Goal: Task Accomplishment & Management: Use online tool/utility

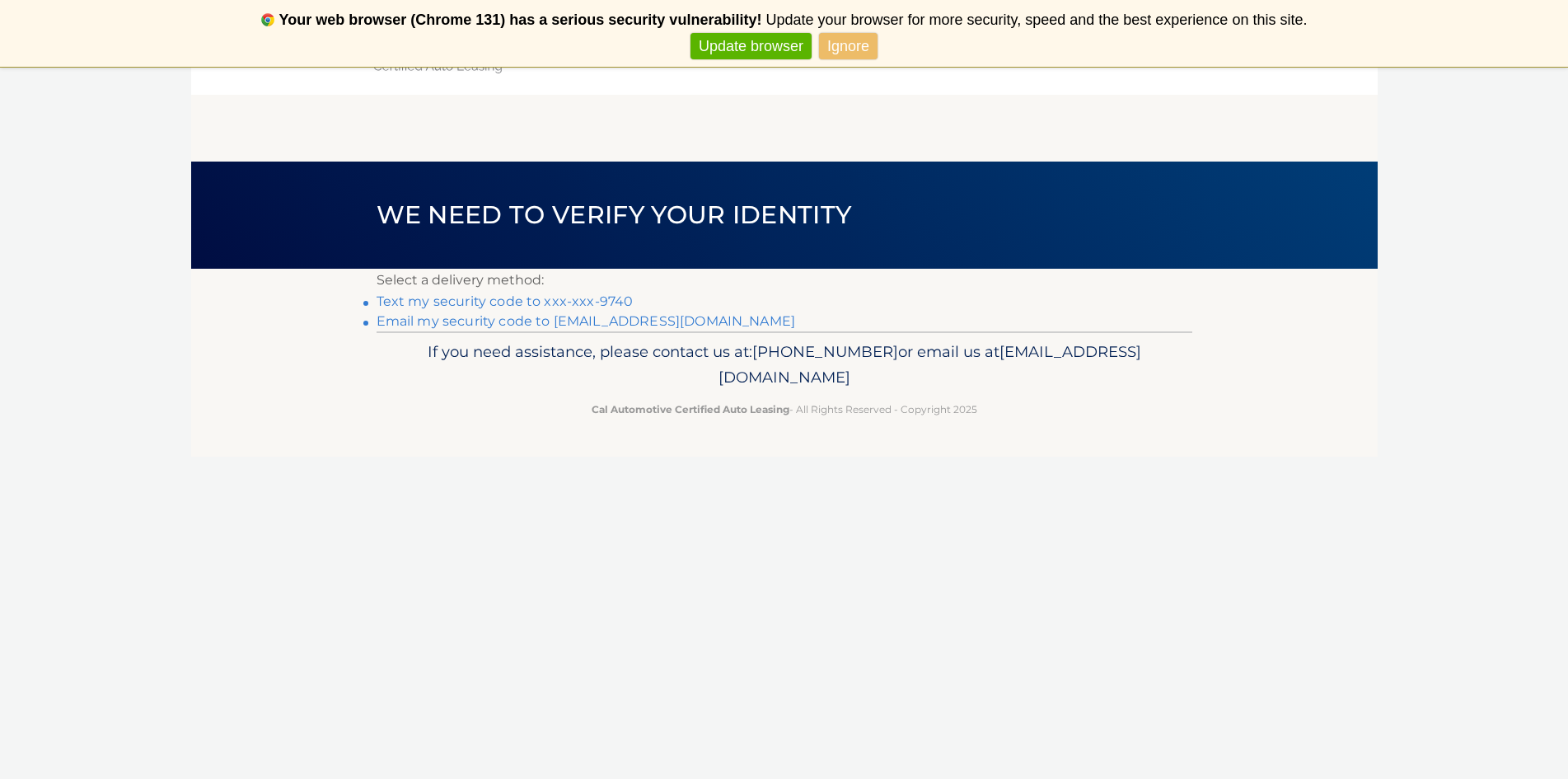
click at [464, 305] on link "Text my security code to xxx-xxx-9740" at bounding box center [505, 301] width 257 height 16
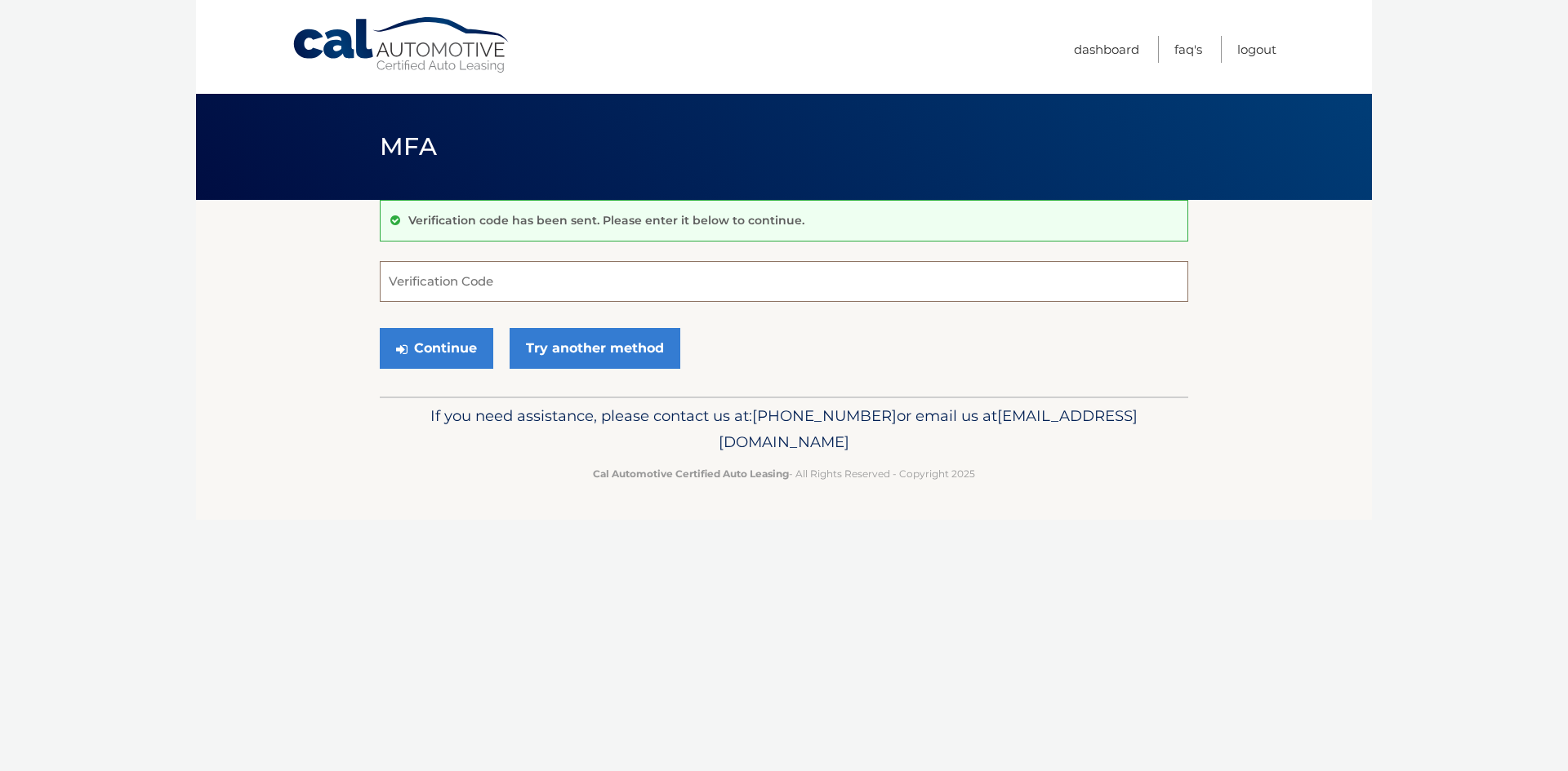
click at [620, 288] on input "Verification Code" at bounding box center [784, 281] width 808 height 41
type input "778620"
click at [466, 345] on button "Continue" at bounding box center [437, 348] width 114 height 41
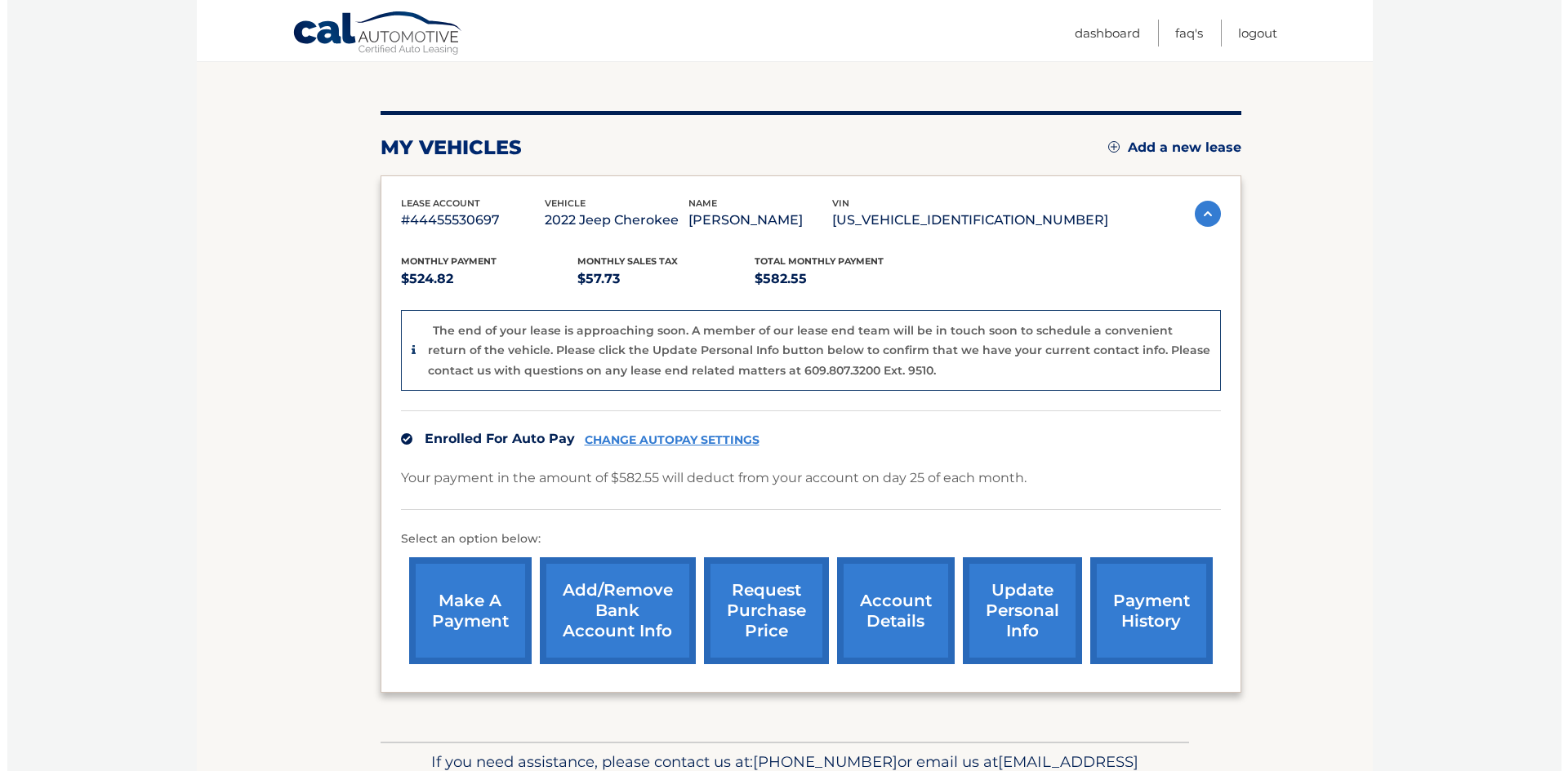
scroll to position [163, 0]
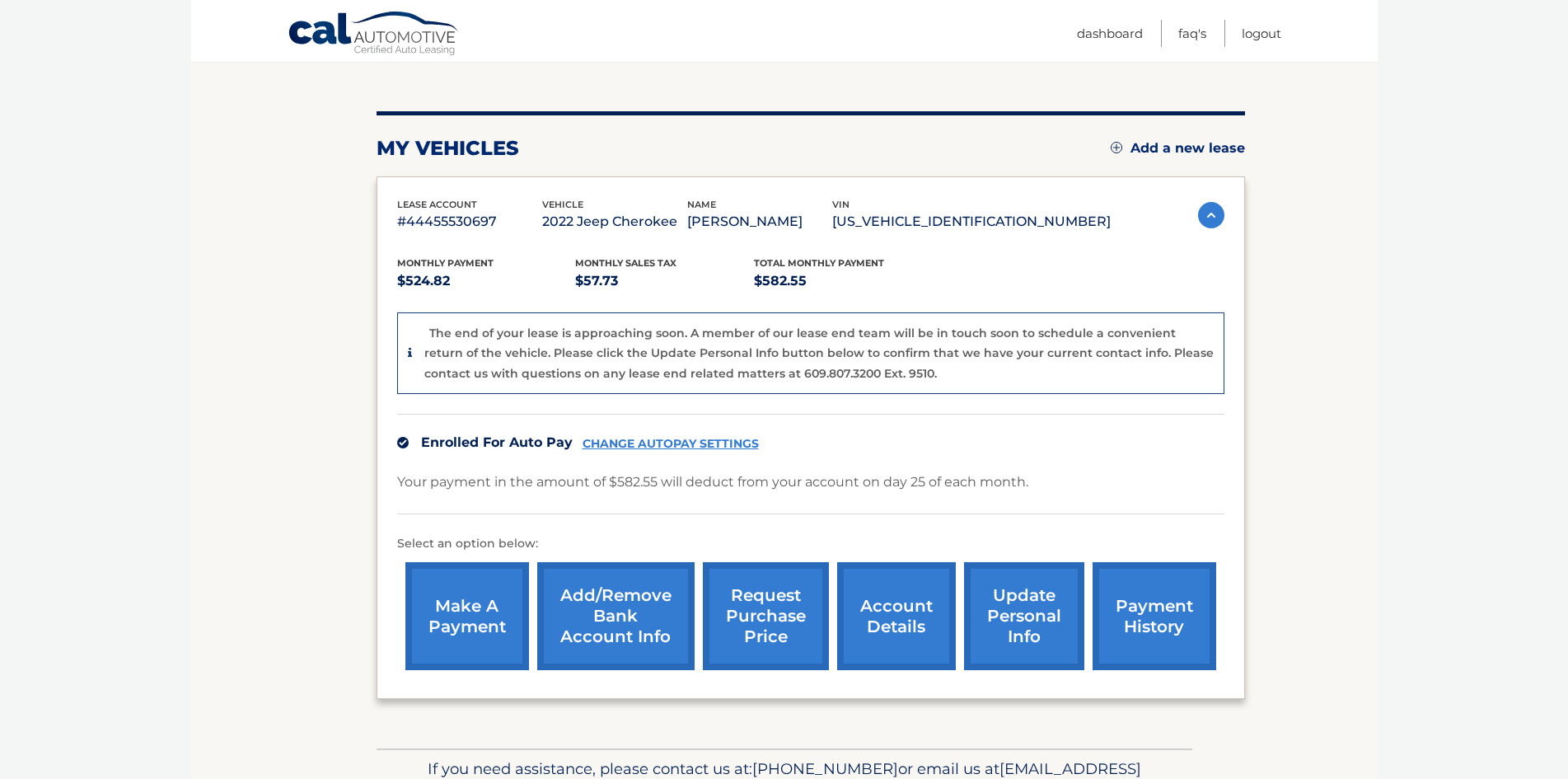
click at [773, 619] on link "request purchase price" at bounding box center [765, 617] width 126 height 108
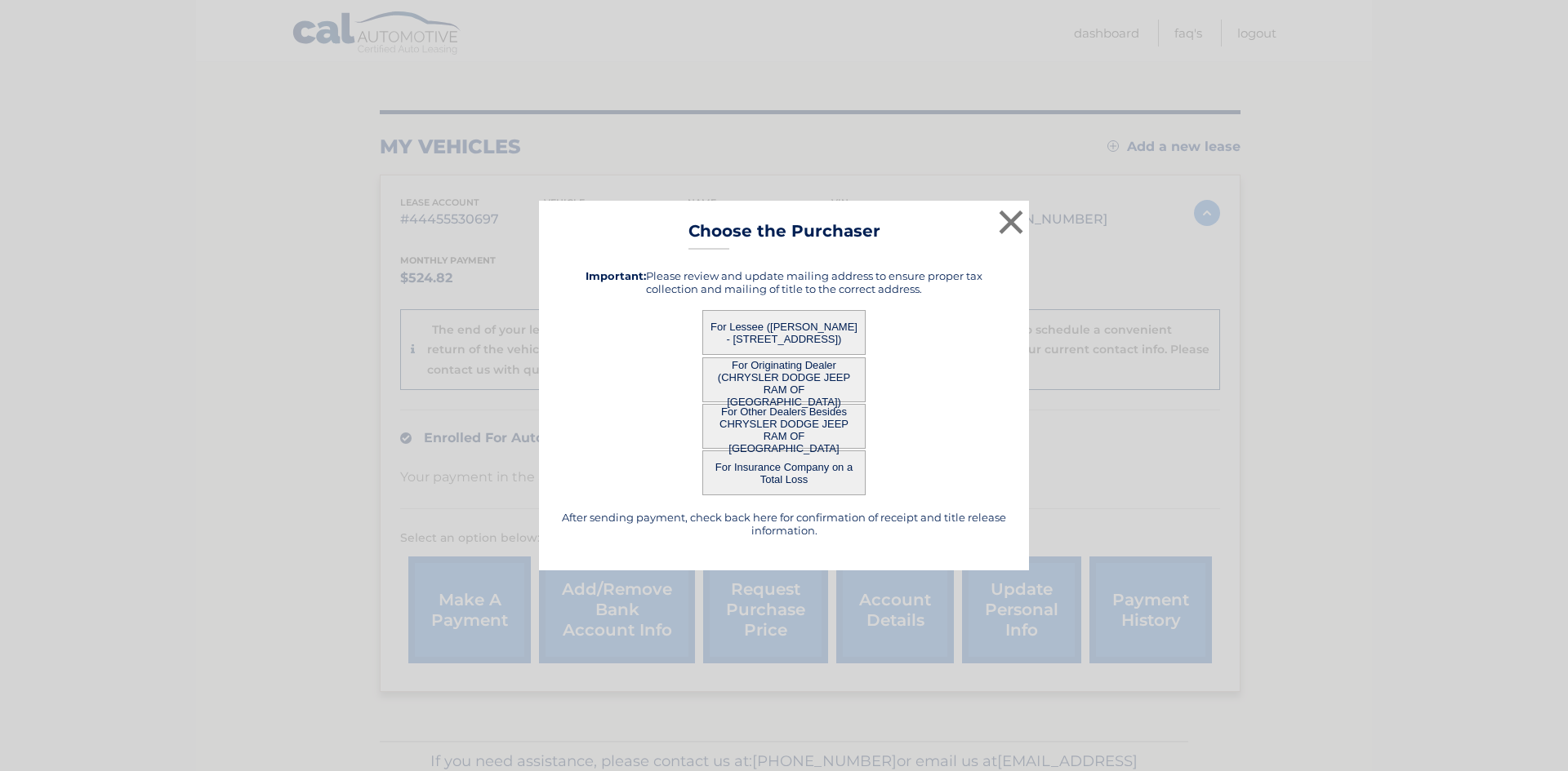
click at [719, 325] on button "For Lessee (MARGARET OLIVER - 1221 S Broad St, , Philadelphia, PA 19147)" at bounding box center [783, 333] width 163 height 45
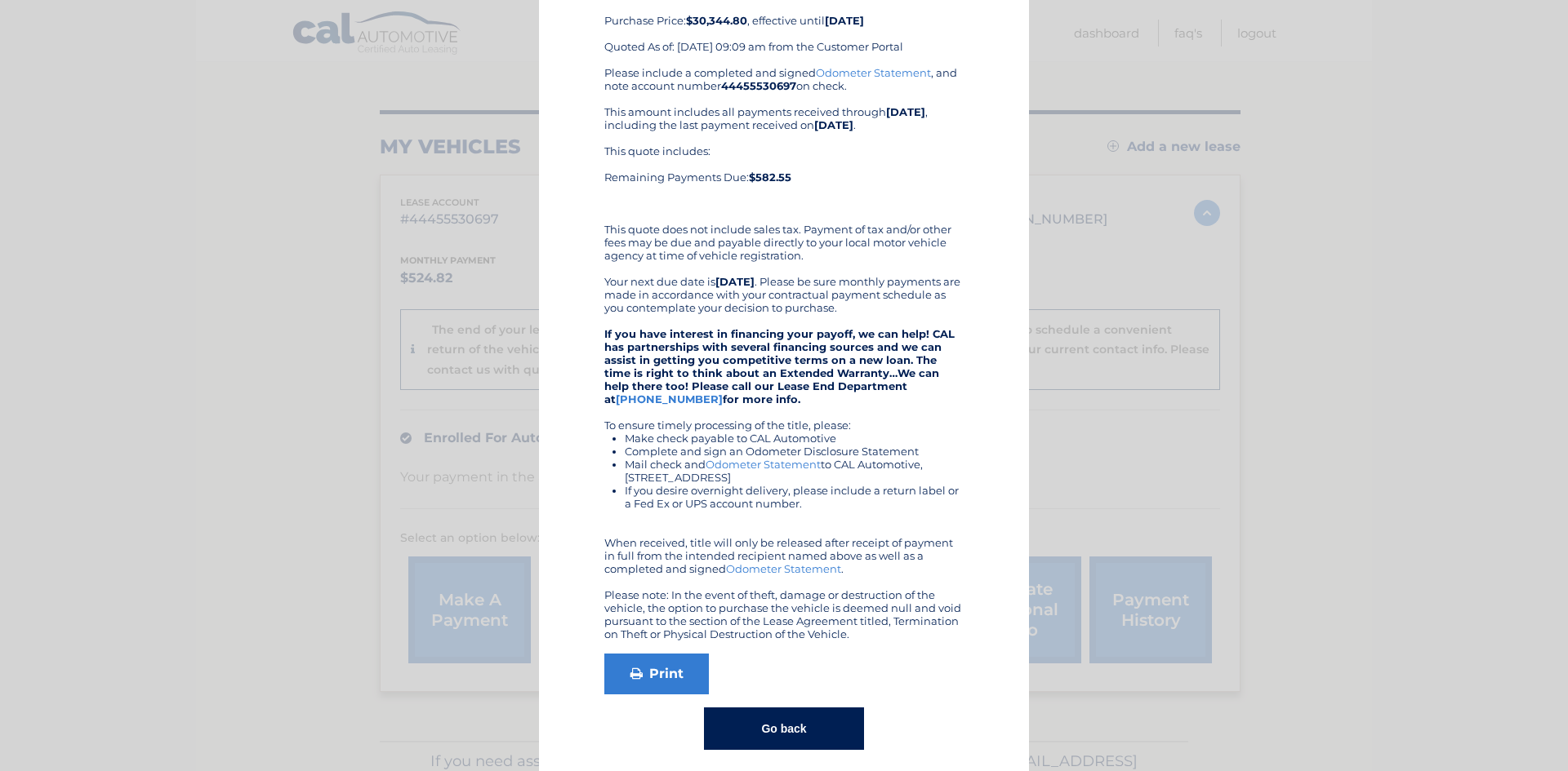
scroll to position [111, 0]
